Goal: Transaction & Acquisition: Purchase product/service

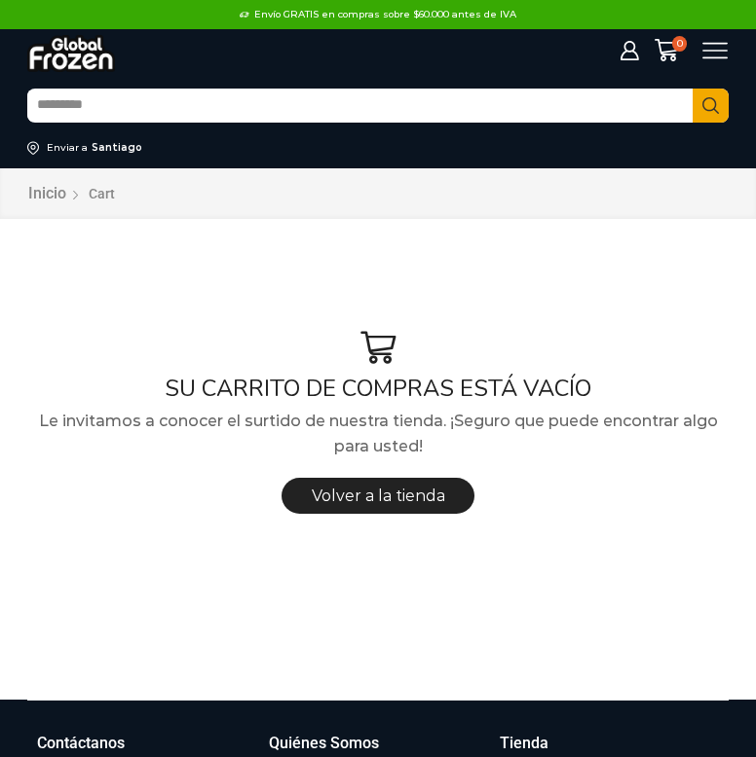
click at [381, 114] on input "Search input" at bounding box center [359, 106] width 665 height 31
type input "**********"
click at [692, 89] on button "Search" at bounding box center [710, 106] width 36 height 34
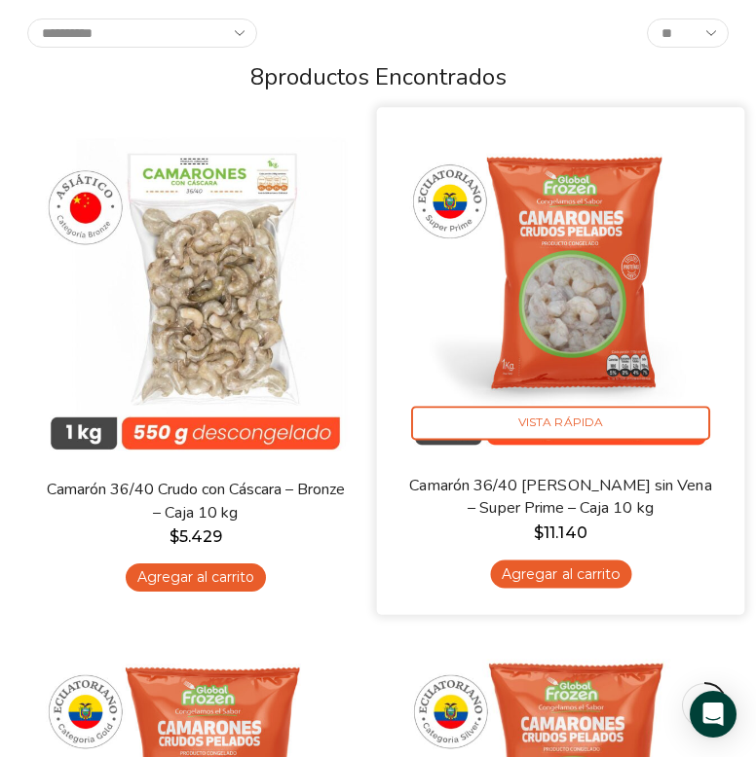
scroll to position [630, 0]
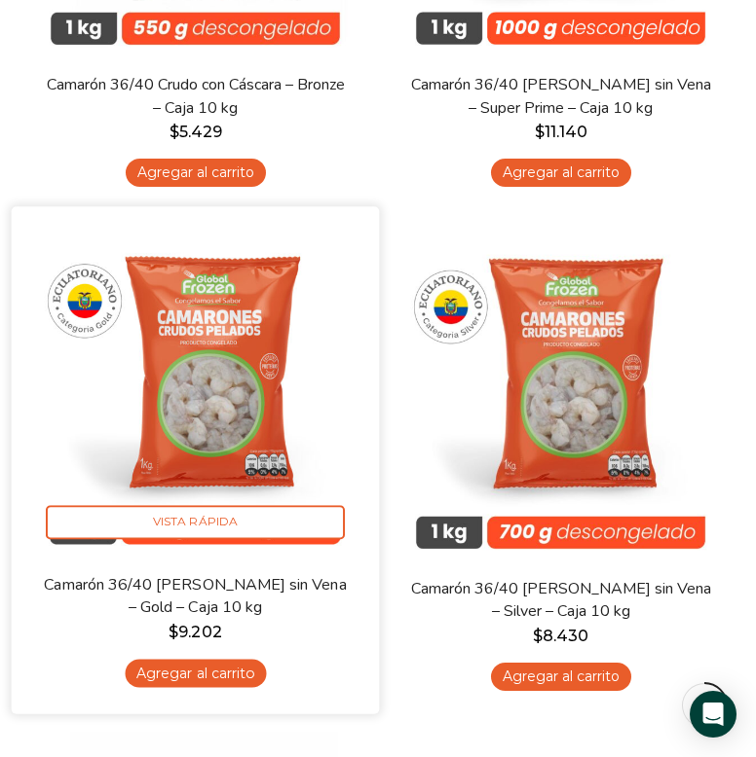
click at [228, 678] on link "Agregar al carrito" at bounding box center [195, 674] width 141 height 28
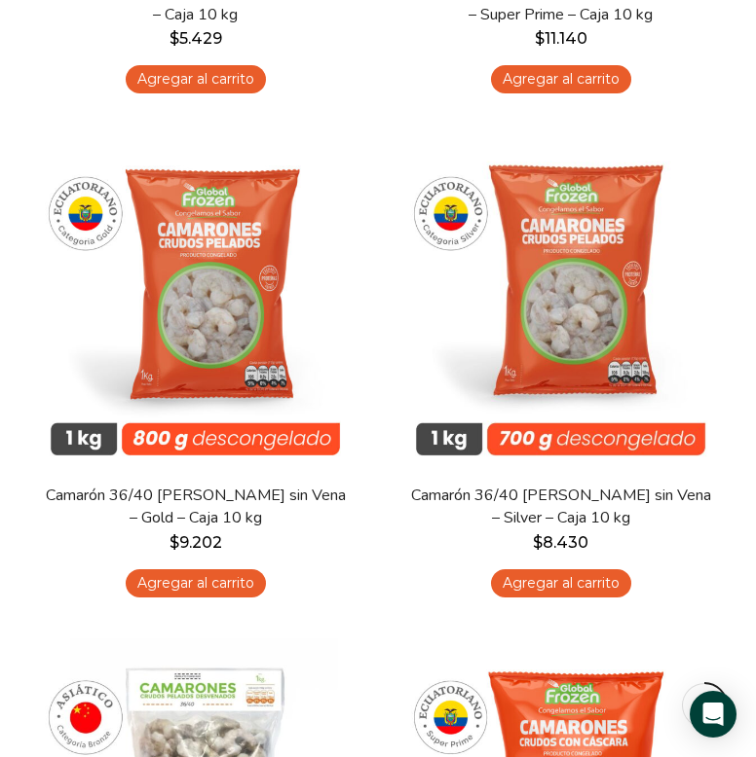
scroll to position [0, 0]
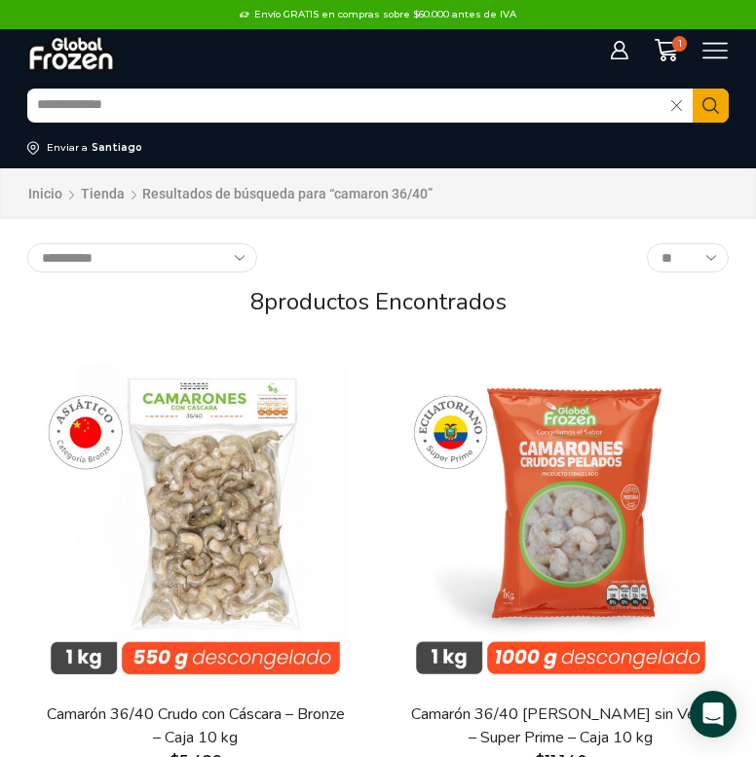
click at [164, 100] on input "**********" at bounding box center [349, 106] width 644 height 31
type input "**********"
click at [692, 89] on button "Search" at bounding box center [710, 106] width 36 height 34
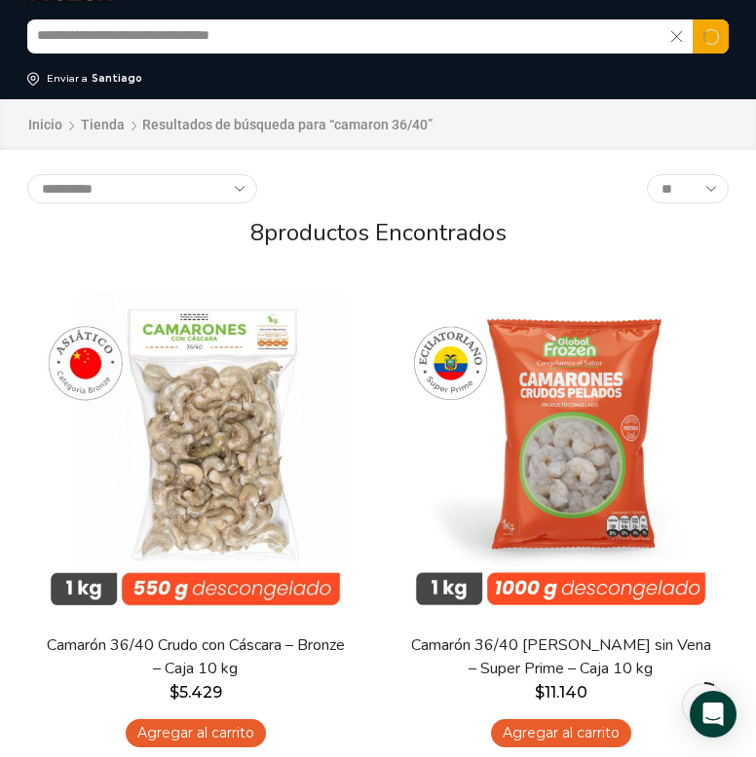
scroll to position [183, 0]
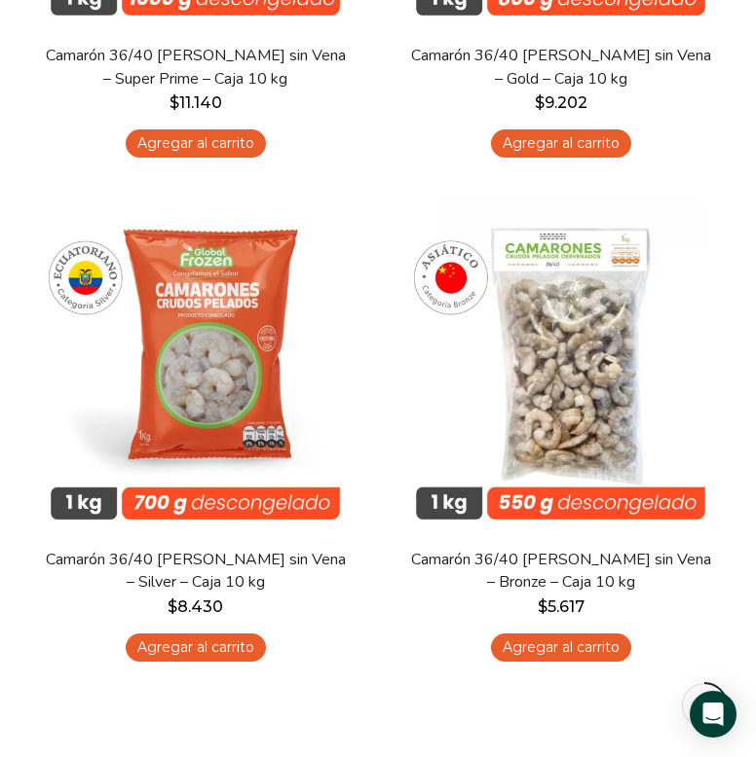
scroll to position [661, 0]
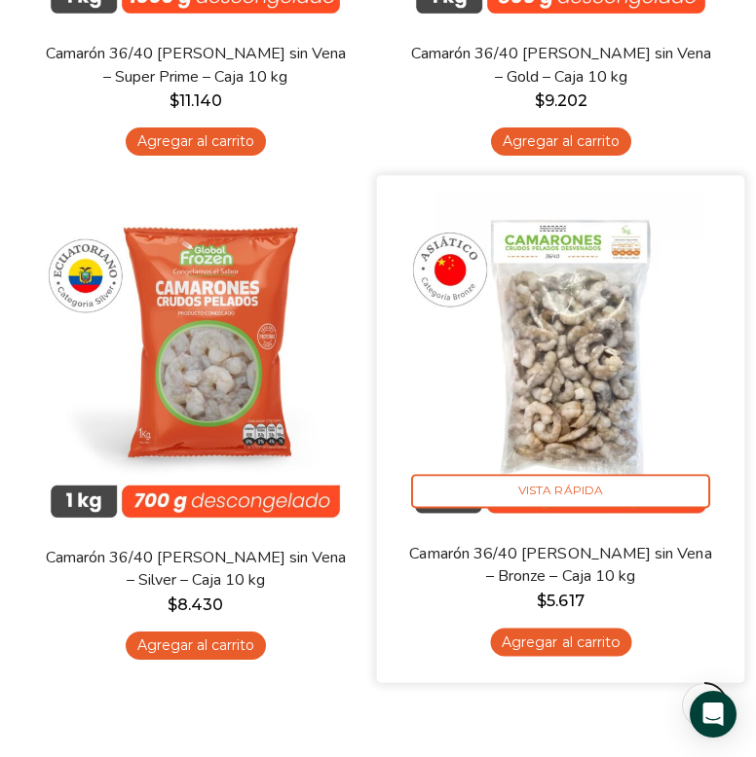
click at [525, 573] on link "Camarón 36/40 [PERSON_NAME] sin Vena – Bronze – Caja 10 kg" at bounding box center [560, 566] width 305 height 46
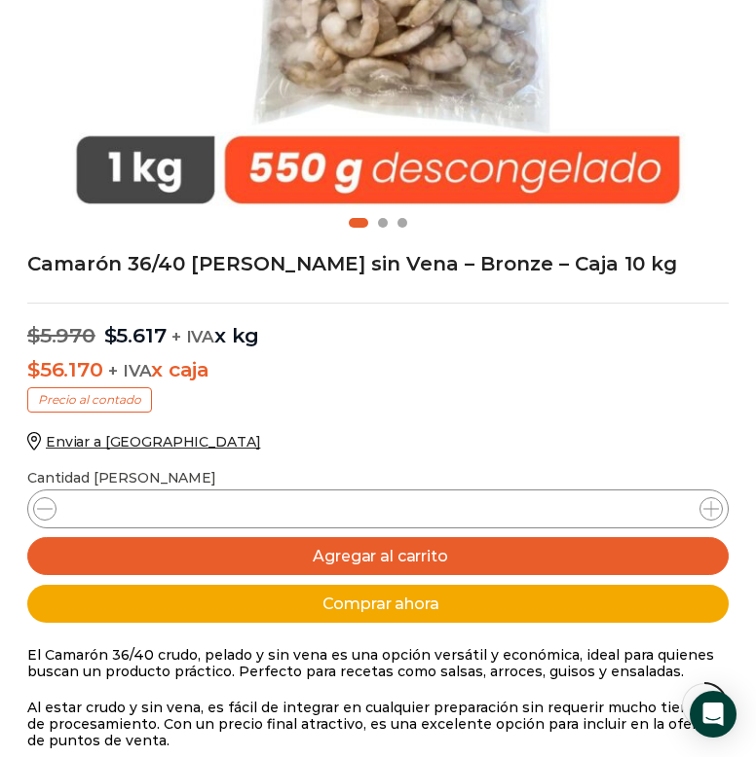
scroll to position [721, 0]
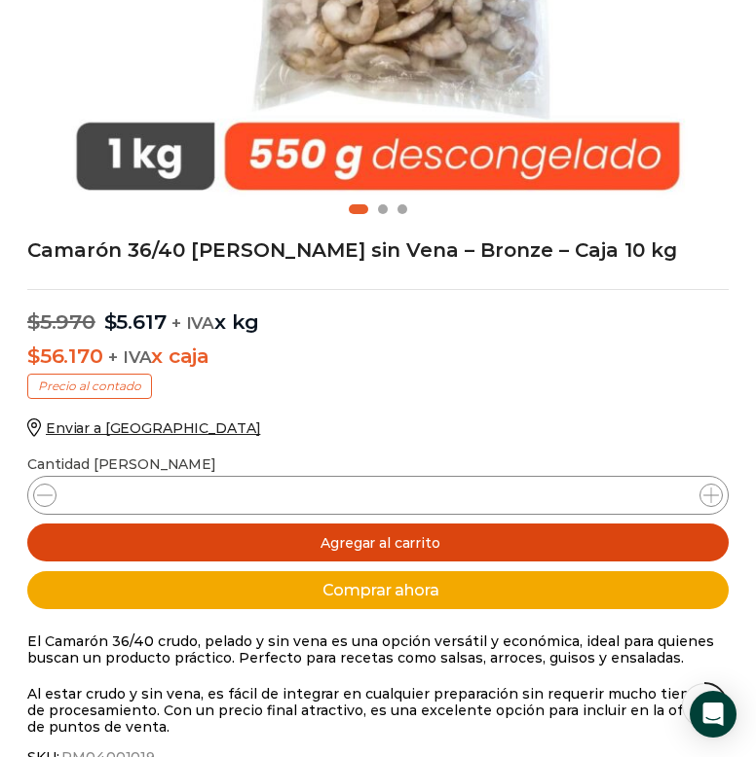
click at [441, 545] on button "Agregar al carrito" at bounding box center [377, 543] width 701 height 38
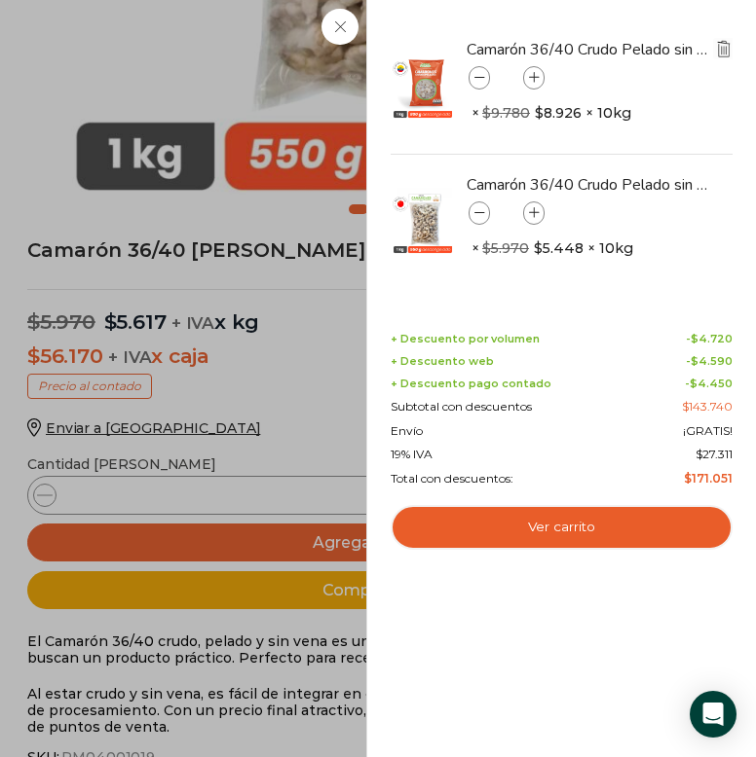
click at [726, 48] on img "Eliminar Camarón 36/40 Crudo Pelado sin Vena - Gold - Caja 10 kg del carrito" at bounding box center [724, 49] width 18 height 18
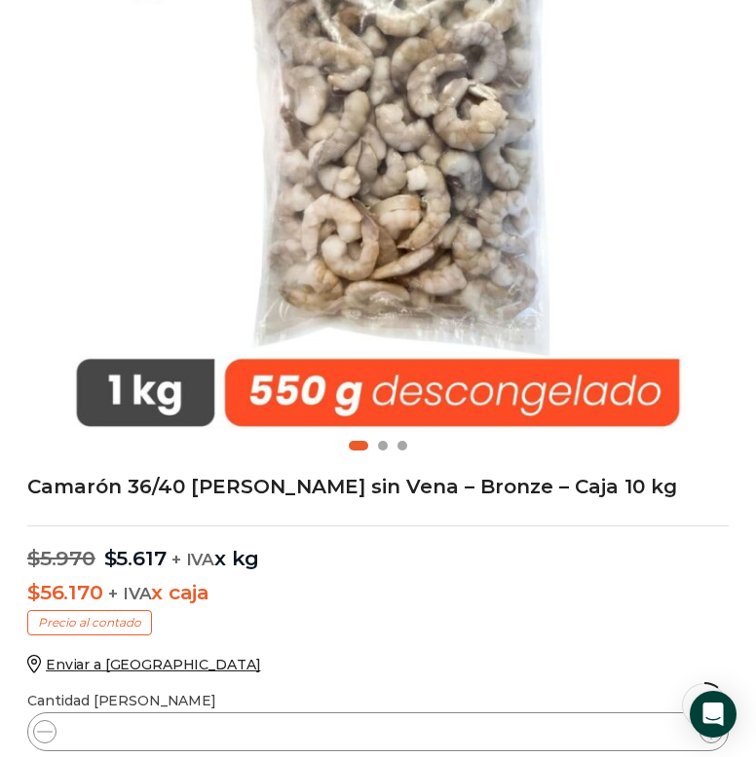
scroll to position [0, 0]
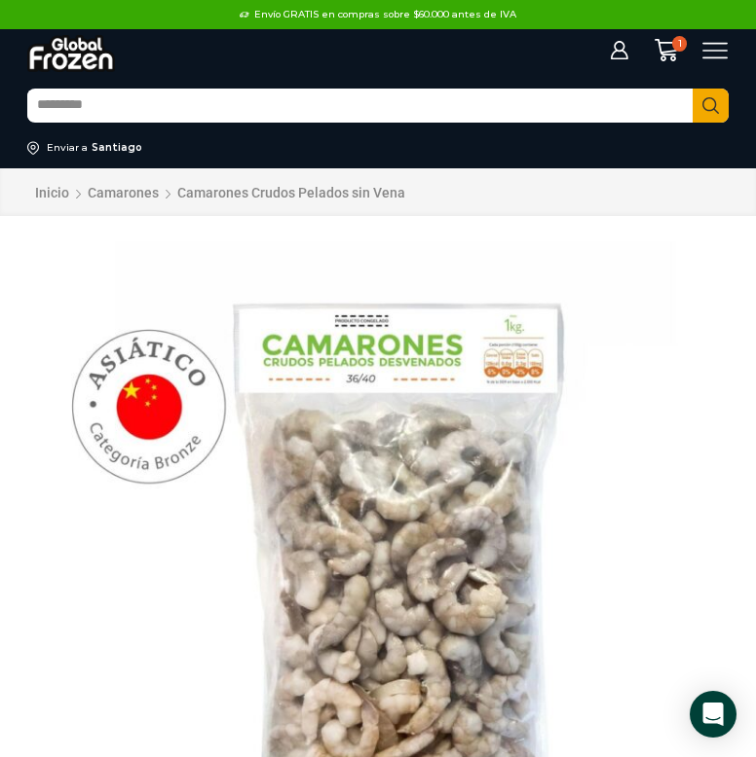
click at [237, 101] on input "Search input" at bounding box center [359, 106] width 665 height 31
type input "*********"
click at [692, 89] on button "Search" at bounding box center [710, 106] width 36 height 34
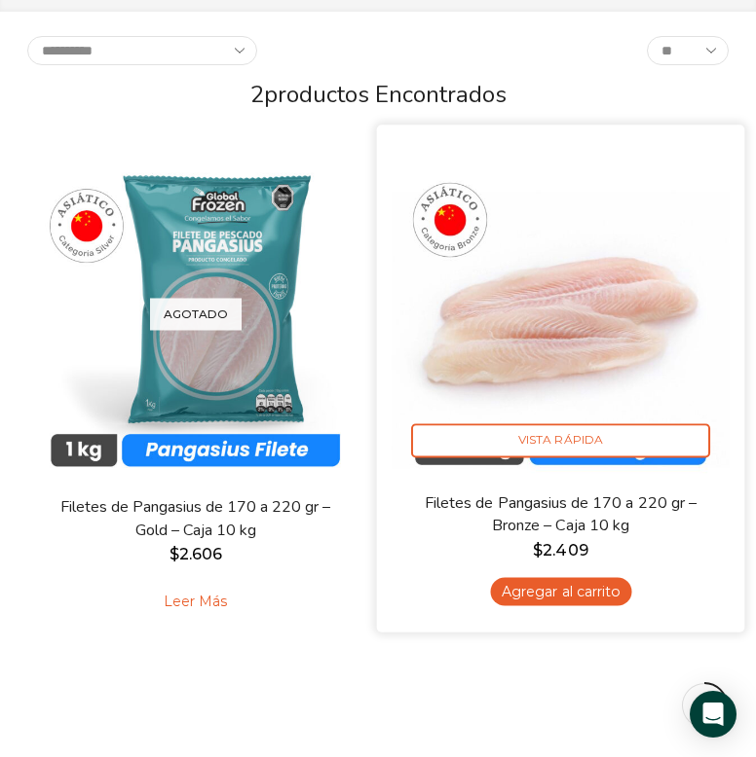
click at [545, 593] on link "Agregar al carrito" at bounding box center [560, 592] width 141 height 28
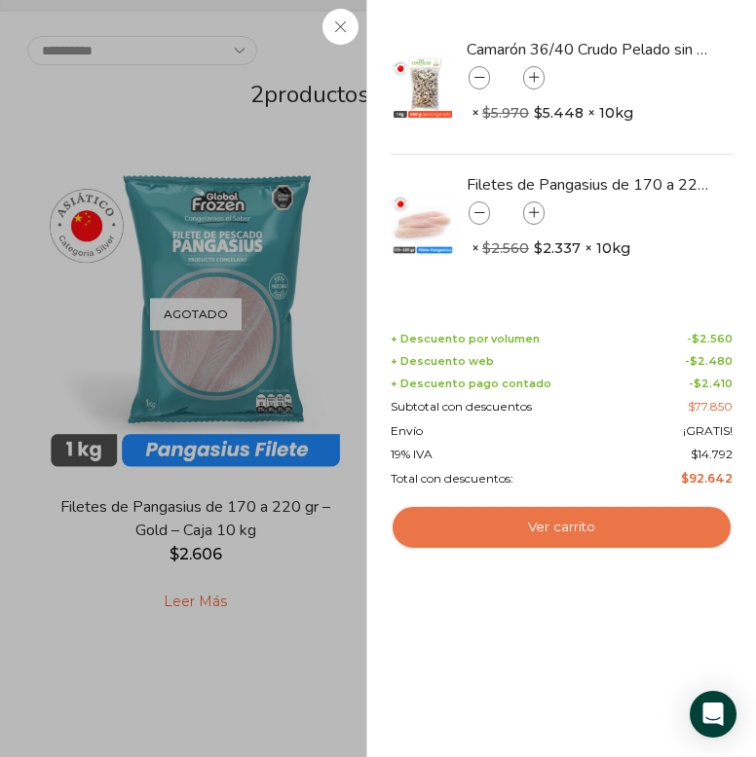
click at [577, 532] on link "Ver carrito" at bounding box center [561, 527] width 342 height 45
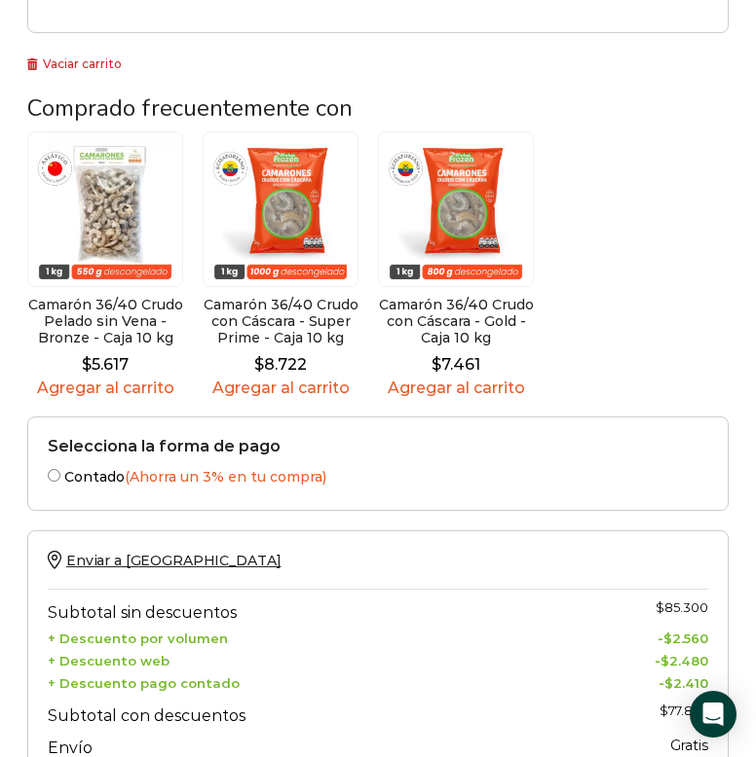
scroll to position [1469, 0]
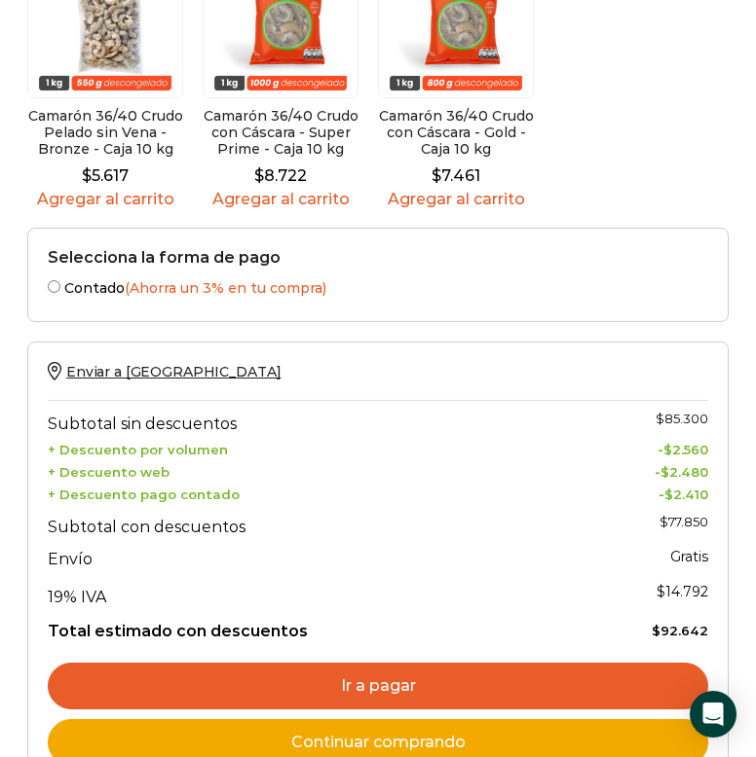
click at [330, 663] on link "Ir a pagar" at bounding box center [378, 686] width 660 height 47
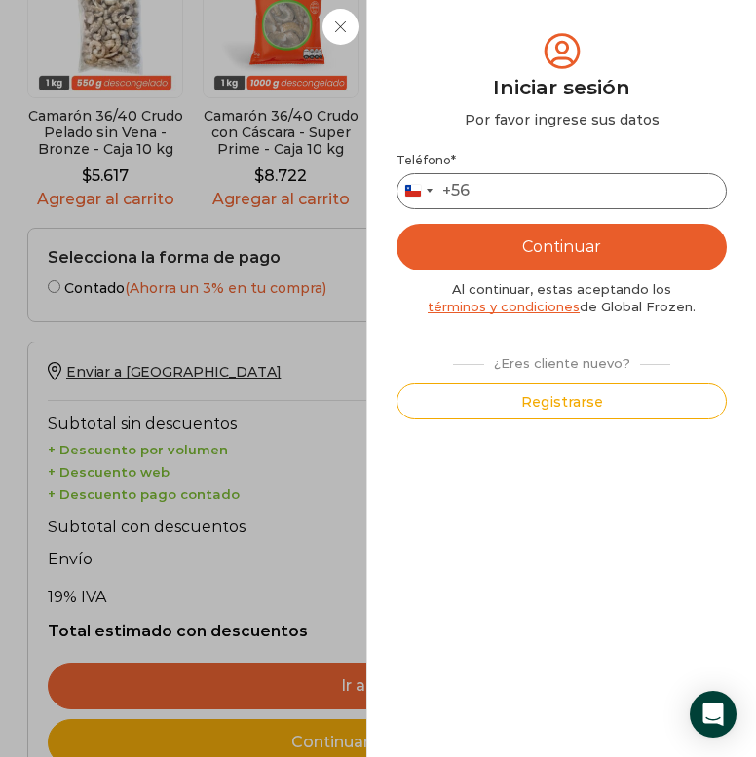
click at [517, 192] on input "Teléfono *" at bounding box center [561, 191] width 330 height 36
type input "*********"
click at [538, 252] on button "Continuar" at bounding box center [561, 247] width 330 height 47
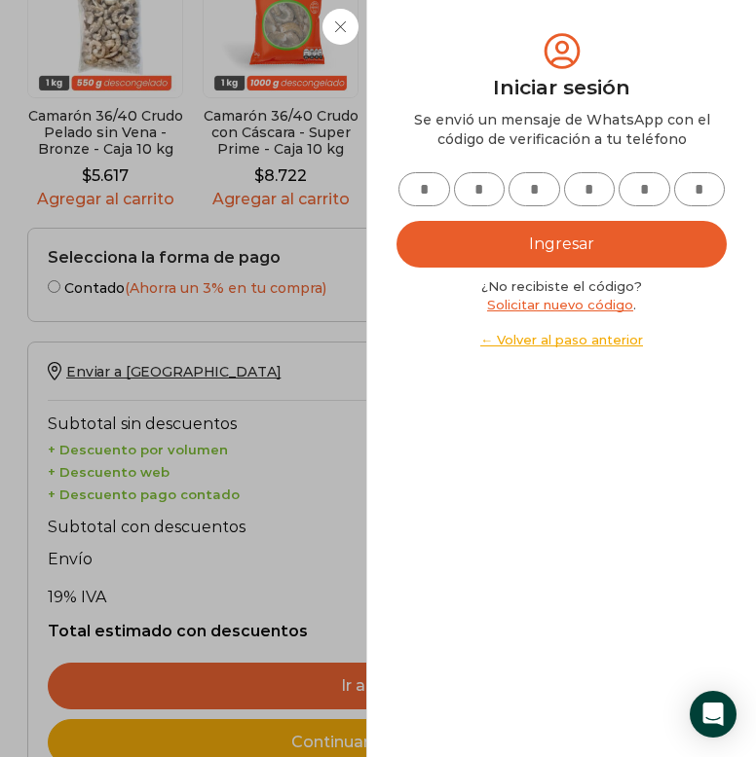
click at [421, 188] on input "text" at bounding box center [424, 189] width 52 height 34
type input "*"
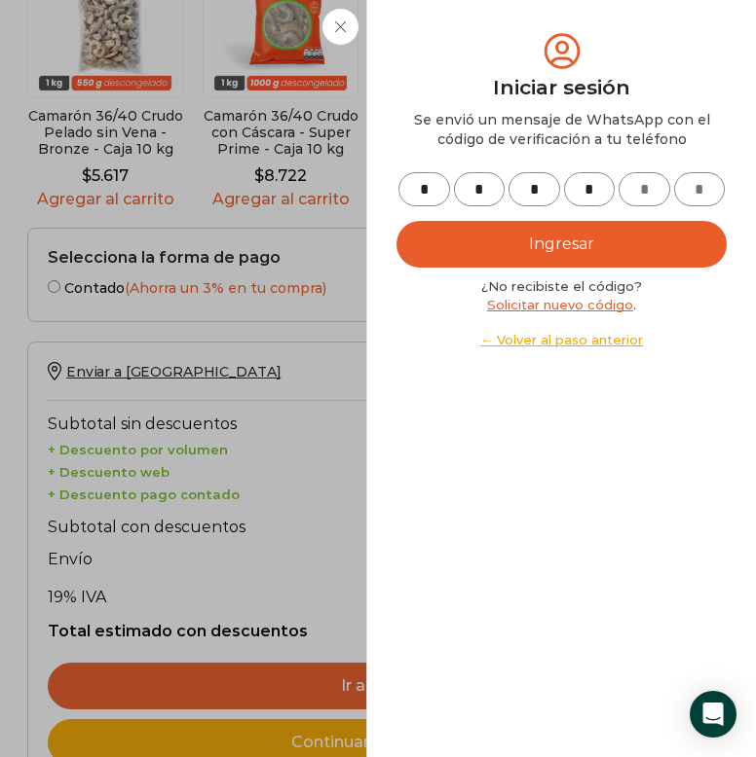
type input "*"
click at [488, 240] on button "Ingresar" at bounding box center [561, 244] width 330 height 47
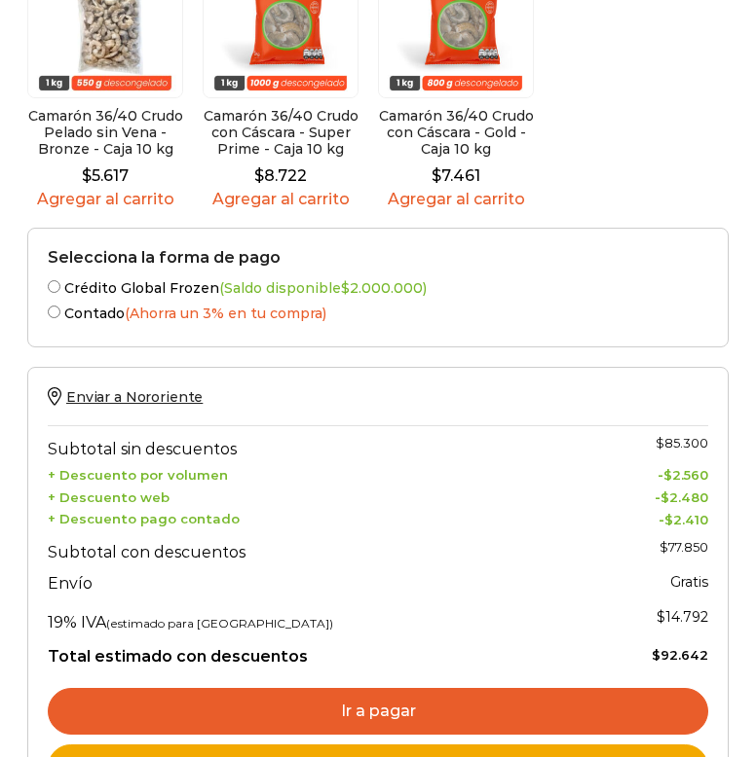
click at [116, 276] on label "Crédito Global Frozen (Saldo disponible $ 2.000.000 )" at bounding box center [378, 286] width 660 height 20
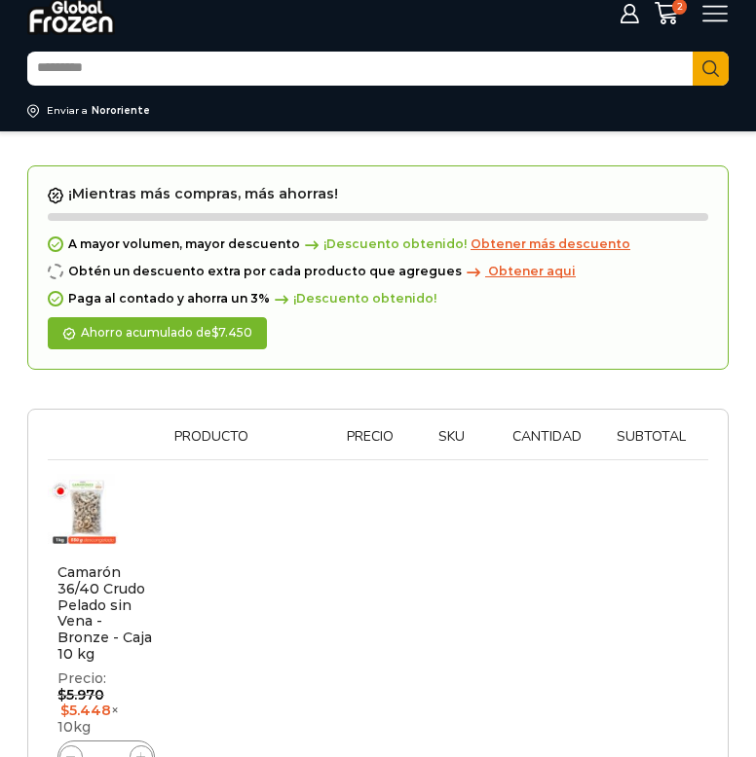
scroll to position [129, 0]
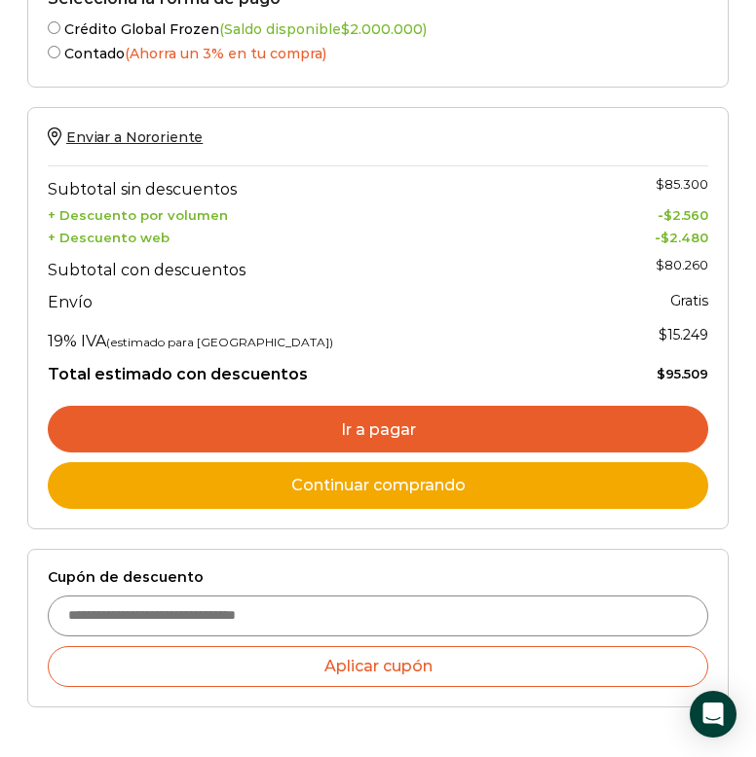
scroll to position [1694, 0]
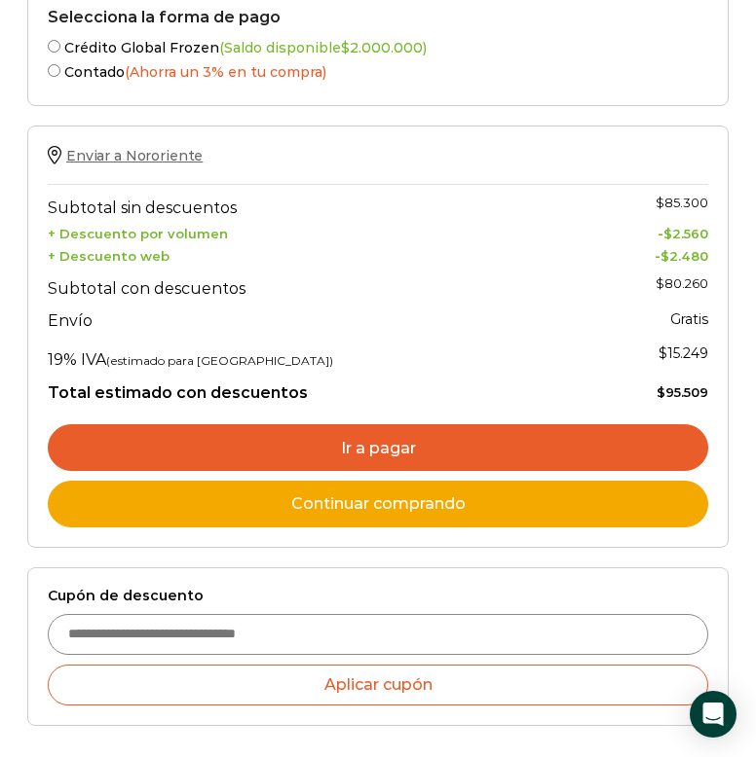
click at [168, 147] on span "Enviar a Nororiente" at bounding box center [134, 156] width 136 height 18
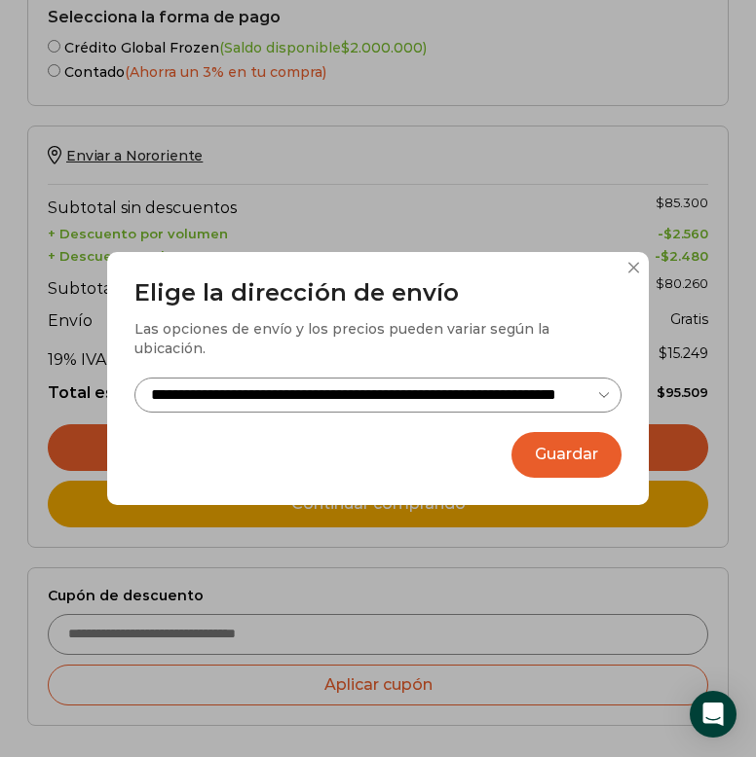
click at [628, 274] on button at bounding box center [633, 268] width 12 height 12
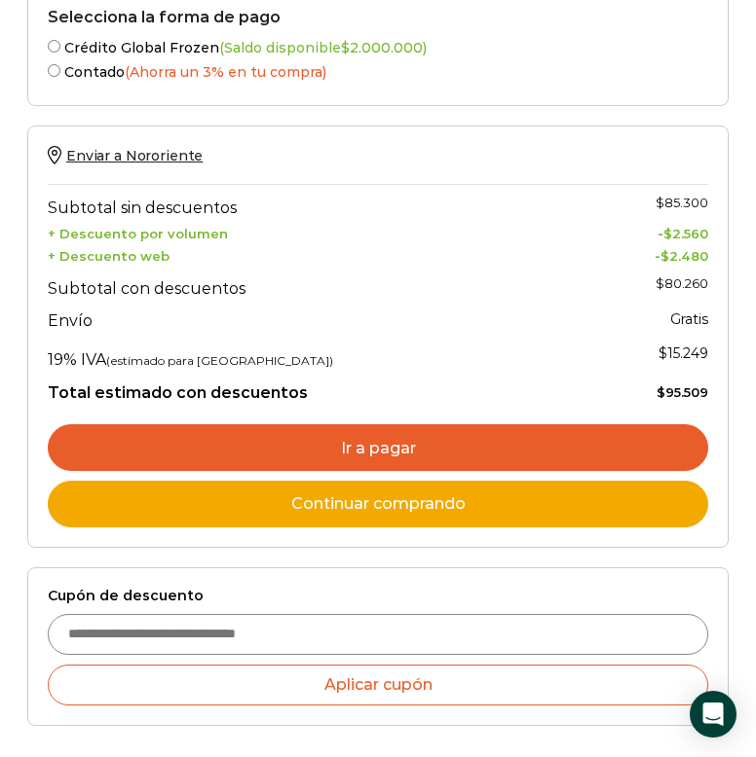
click at [549, 424] on link "Ir a pagar" at bounding box center [378, 447] width 660 height 47
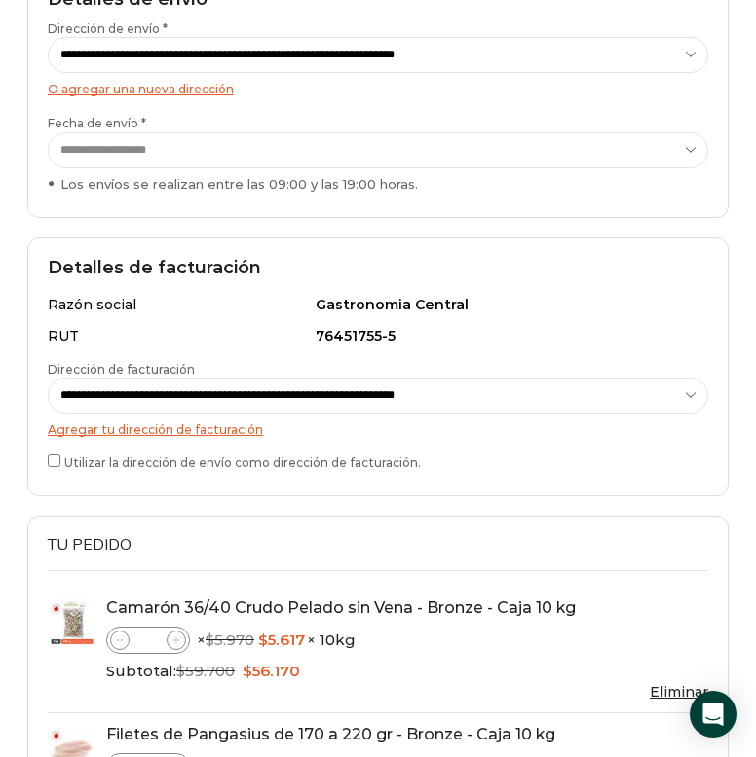
scroll to position [408, 0]
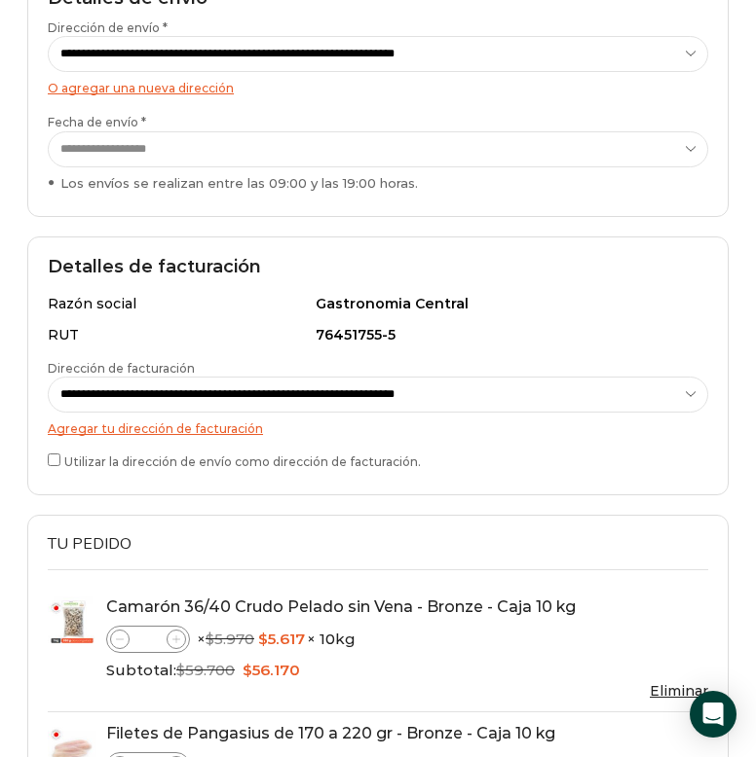
click at [401, 456] on label "Utilizar la dirección de envío como dirección de facturación." at bounding box center [378, 460] width 660 height 20
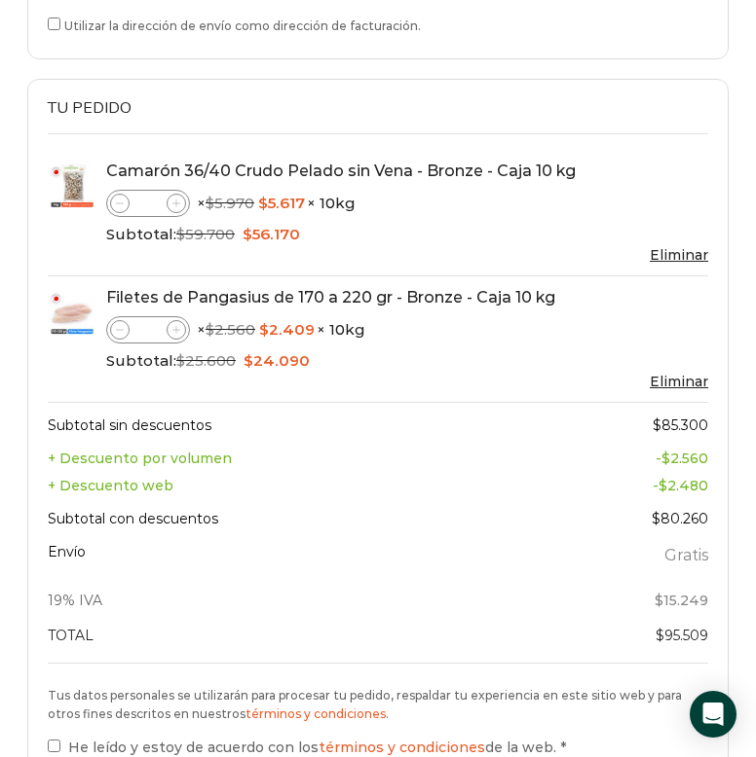
scroll to position [934, 0]
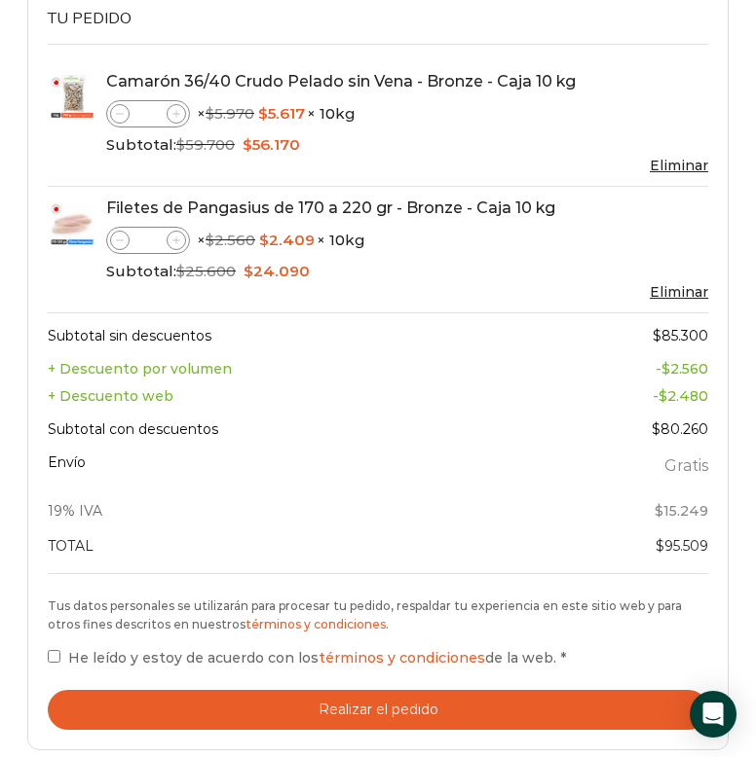
click at [168, 712] on button "Realizar el pedido" at bounding box center [378, 710] width 660 height 40
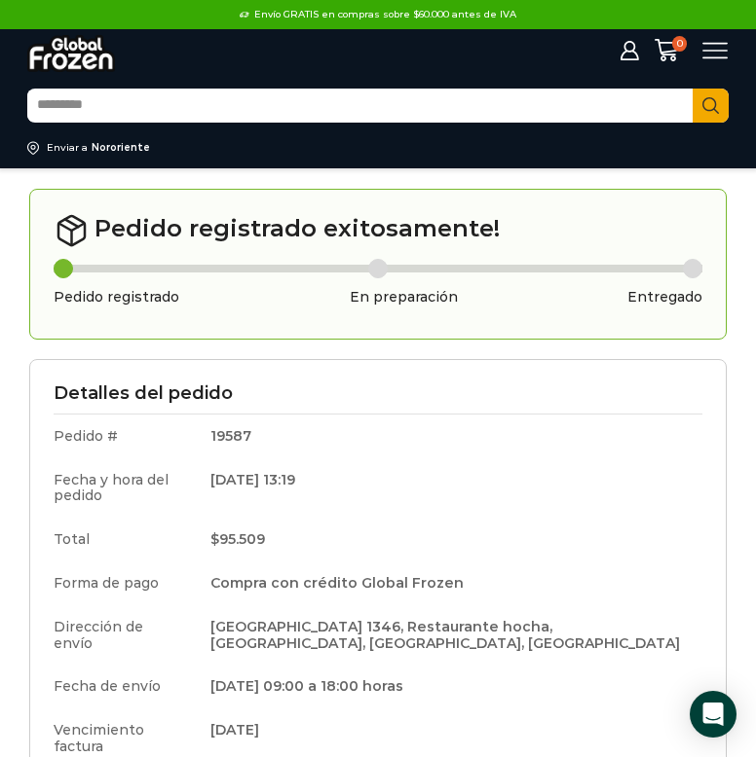
scroll to position [674, 0]
